Goal: Find specific page/section: Find specific page/section

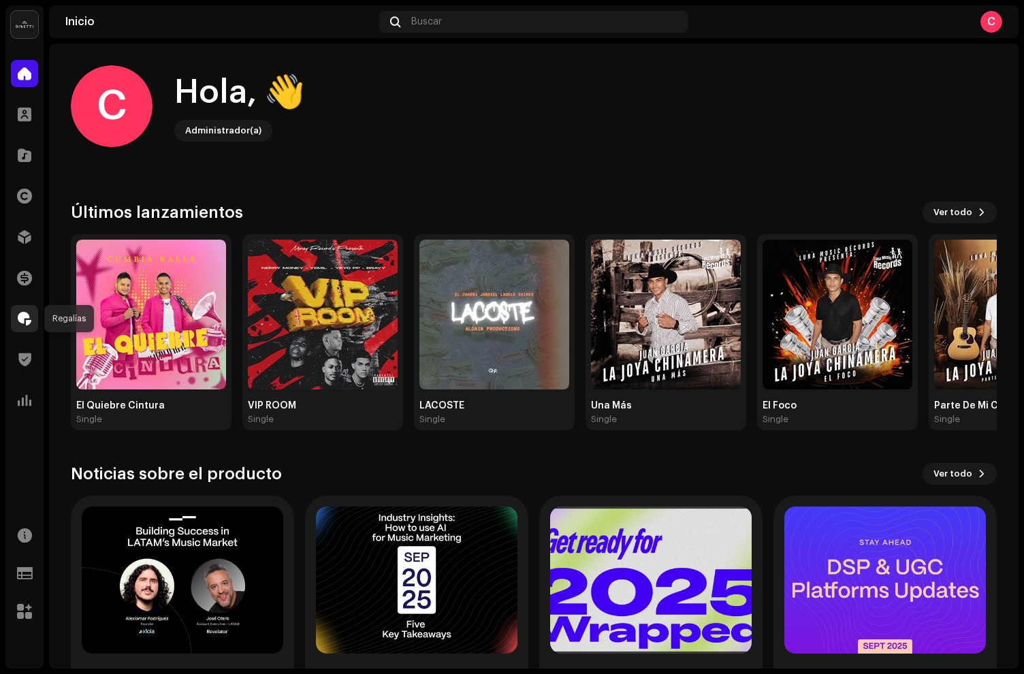
click at [26, 313] on span at bounding box center [25, 318] width 14 height 11
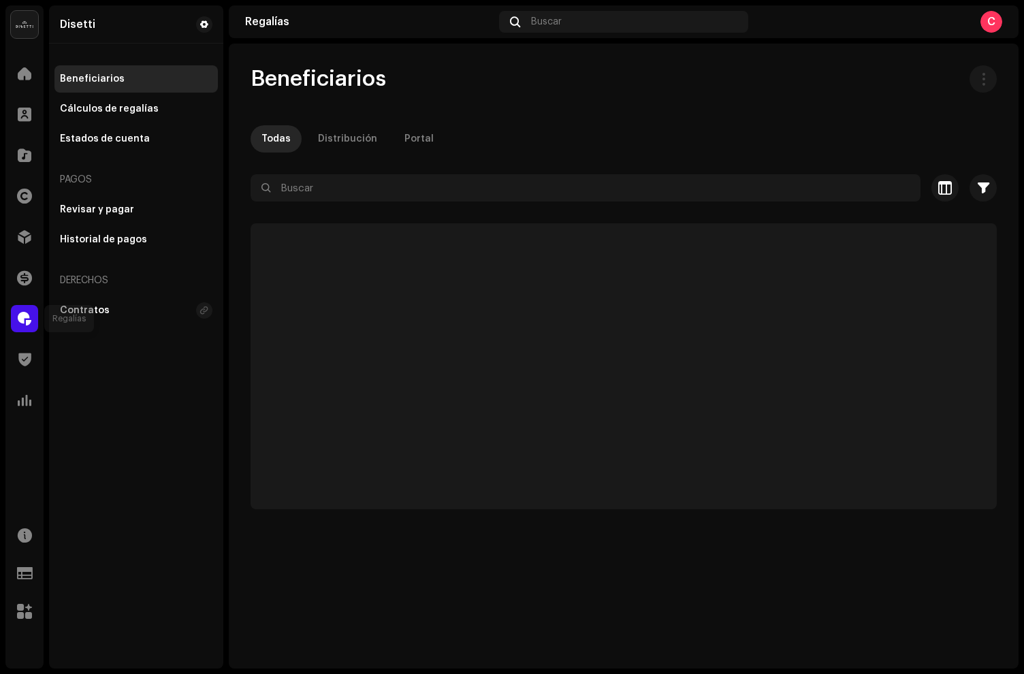
click at [31, 315] on div at bounding box center [24, 318] width 27 height 27
click at [300, 203] on div at bounding box center [624, 213] width 746 height 22
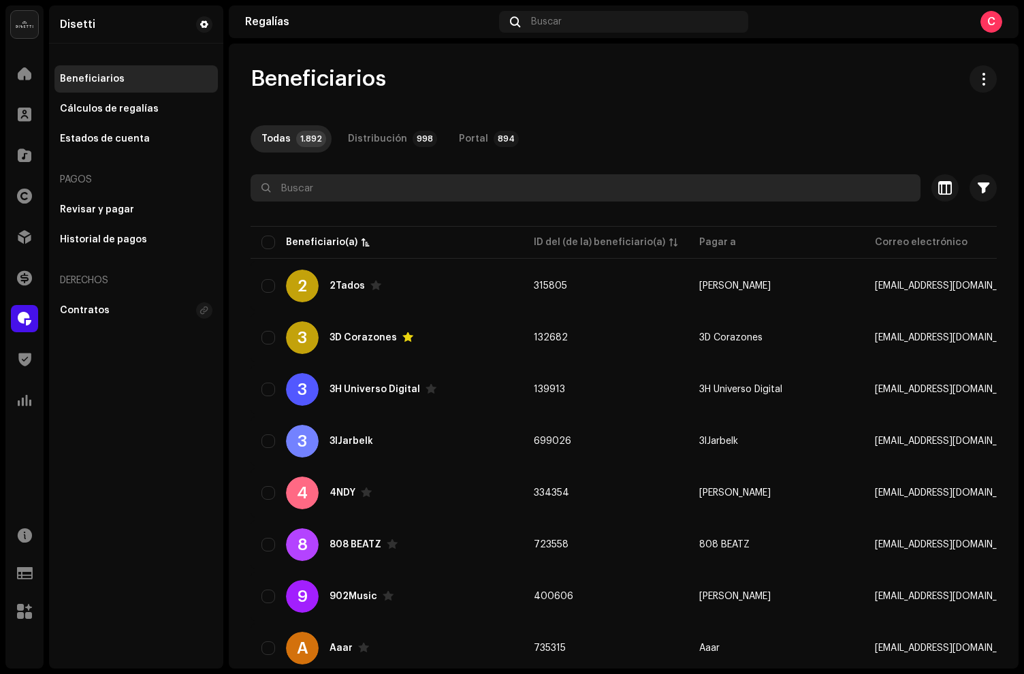
click at [302, 182] on input "text" at bounding box center [586, 187] width 670 height 27
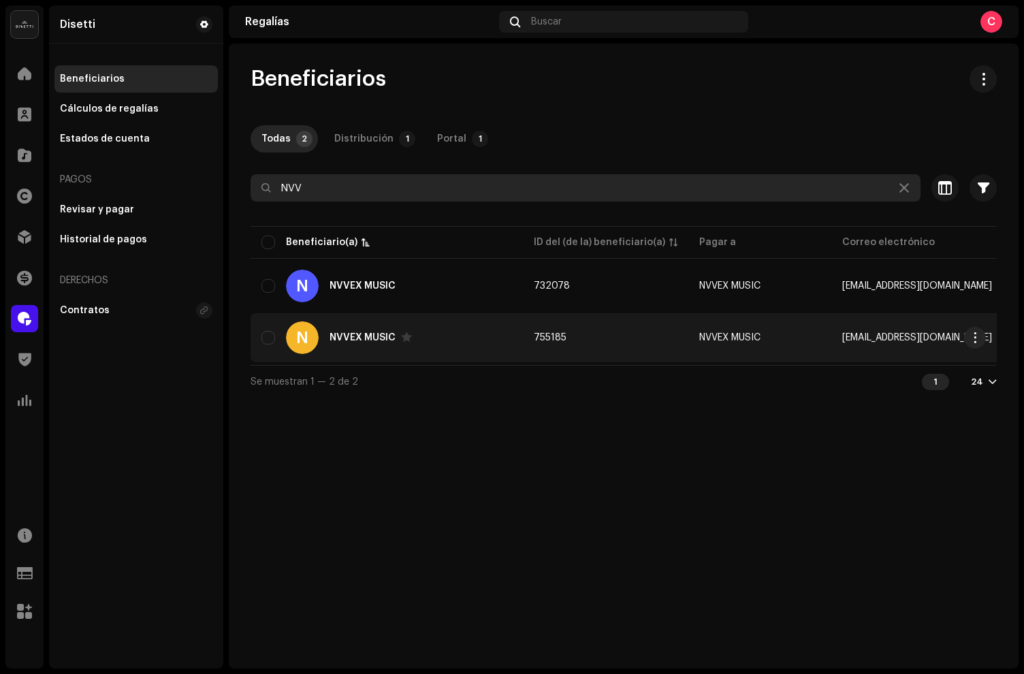
scroll to position [0, 5]
type input "NVV"
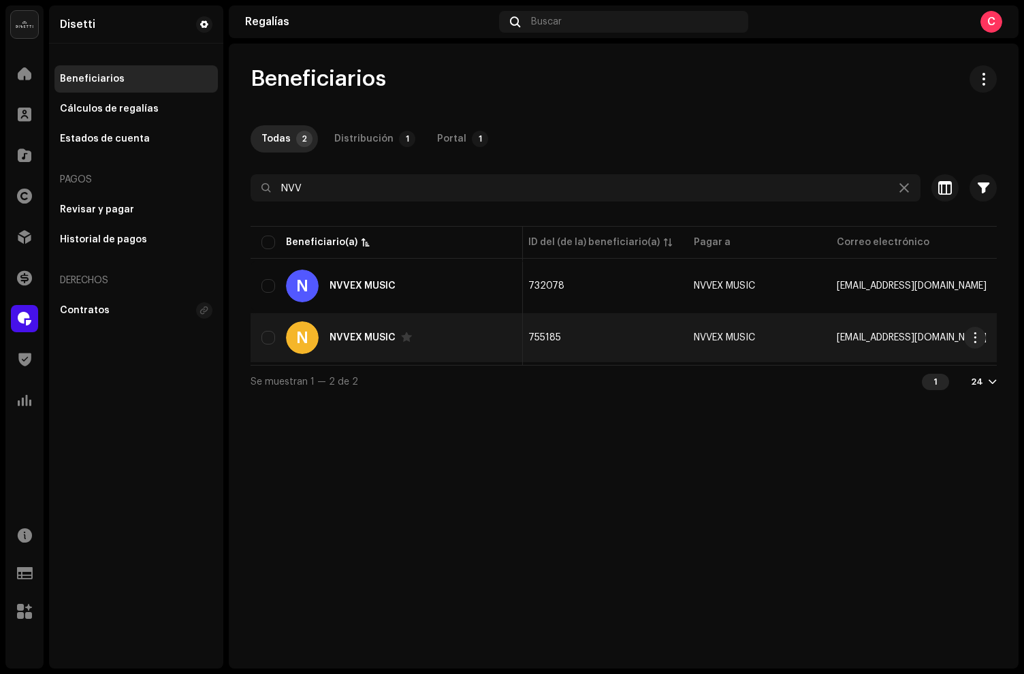
click at [466, 337] on div "N NVVEX MUSIC" at bounding box center [386, 337] width 251 height 33
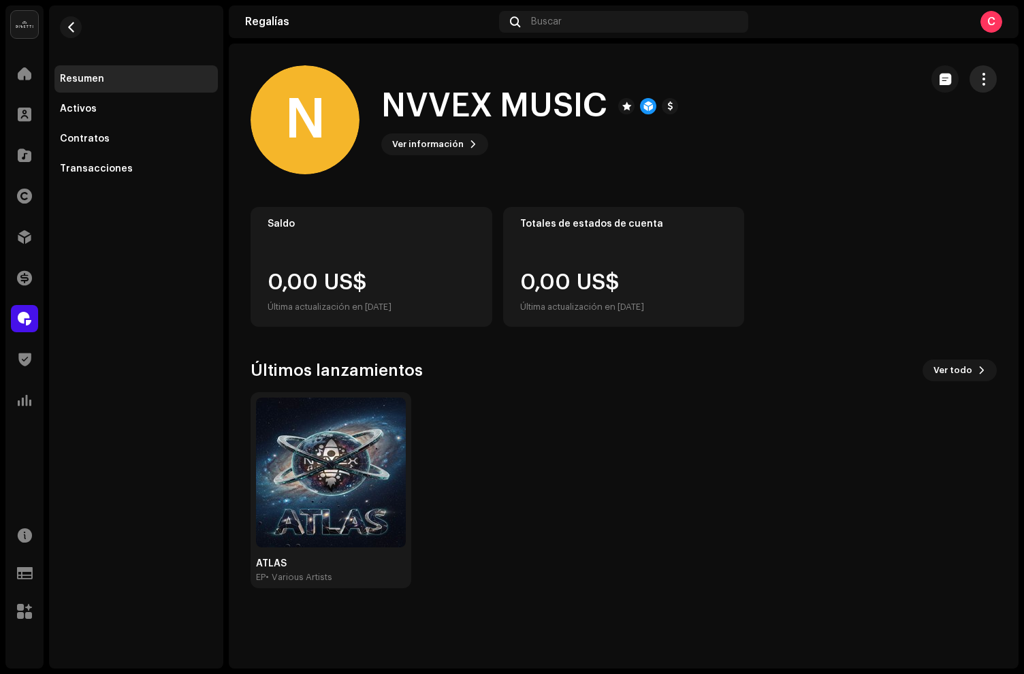
click at [987, 76] on span "button" at bounding box center [983, 79] width 13 height 11
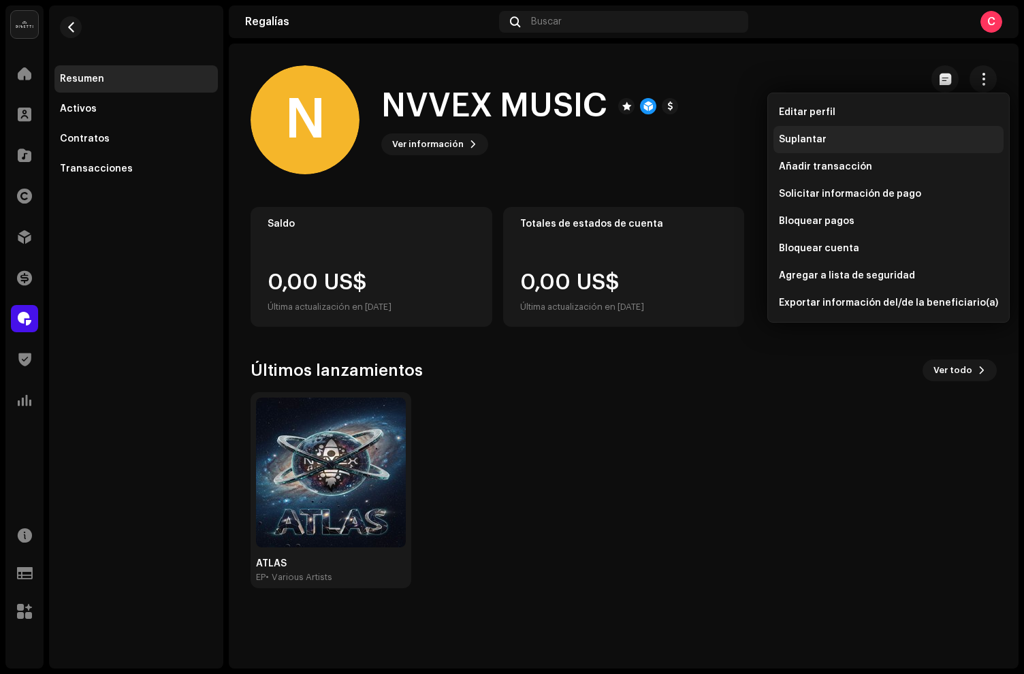
click at [816, 136] on span "Suplantar" at bounding box center [803, 139] width 48 height 11
